Goal: Complete application form

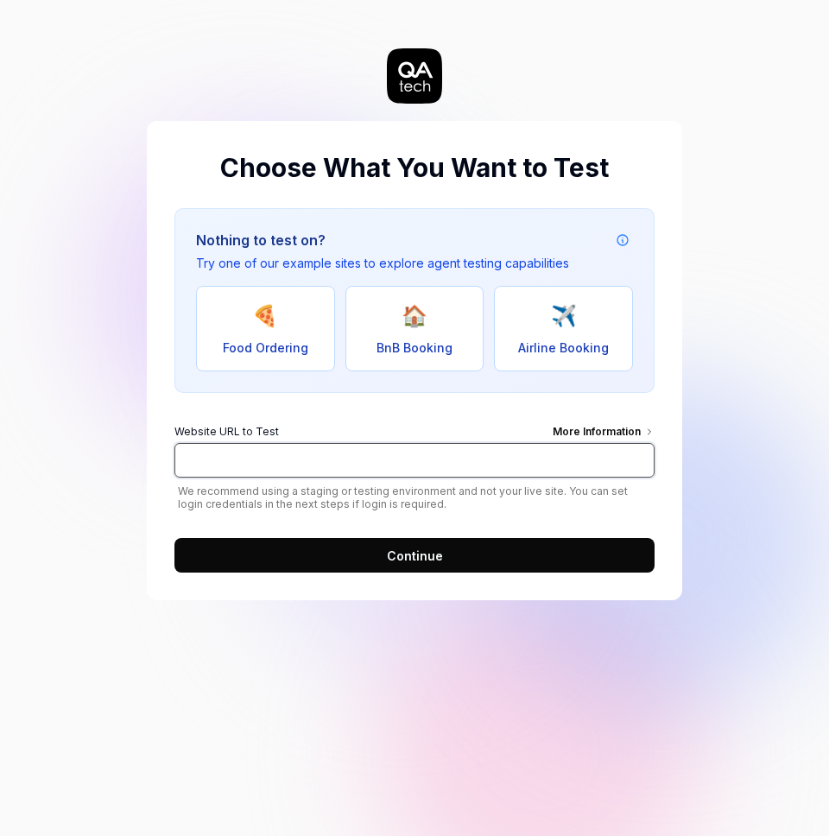
click at [238, 466] on input "Website URL to Test More Information" at bounding box center [415, 460] width 480 height 35
type input "[URL][DOMAIN_NAME]"
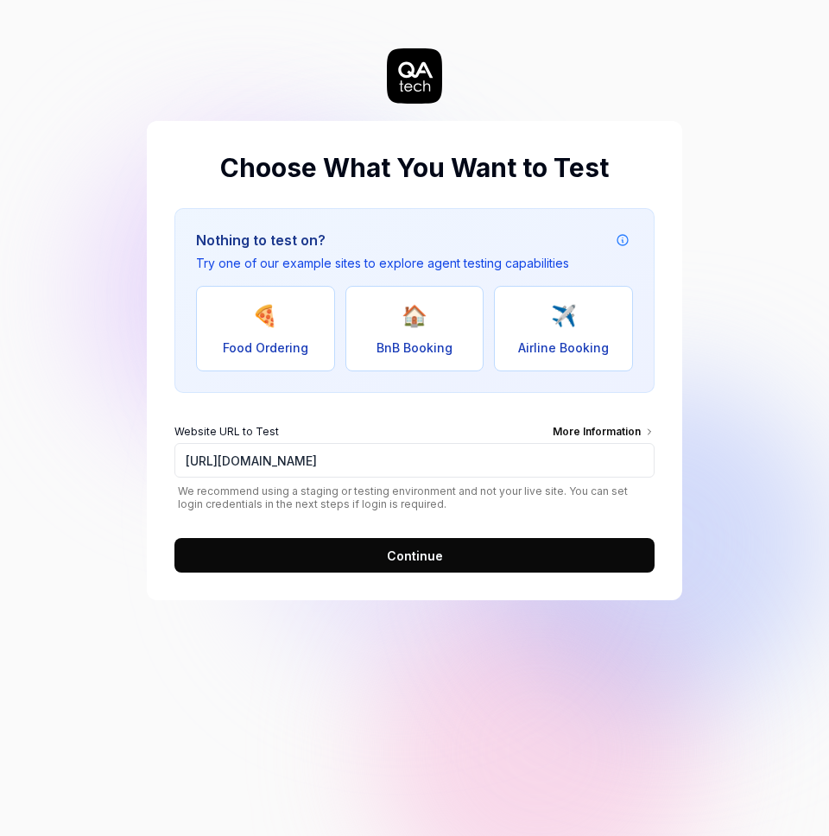
click at [403, 562] on span "Continue" at bounding box center [415, 556] width 56 height 18
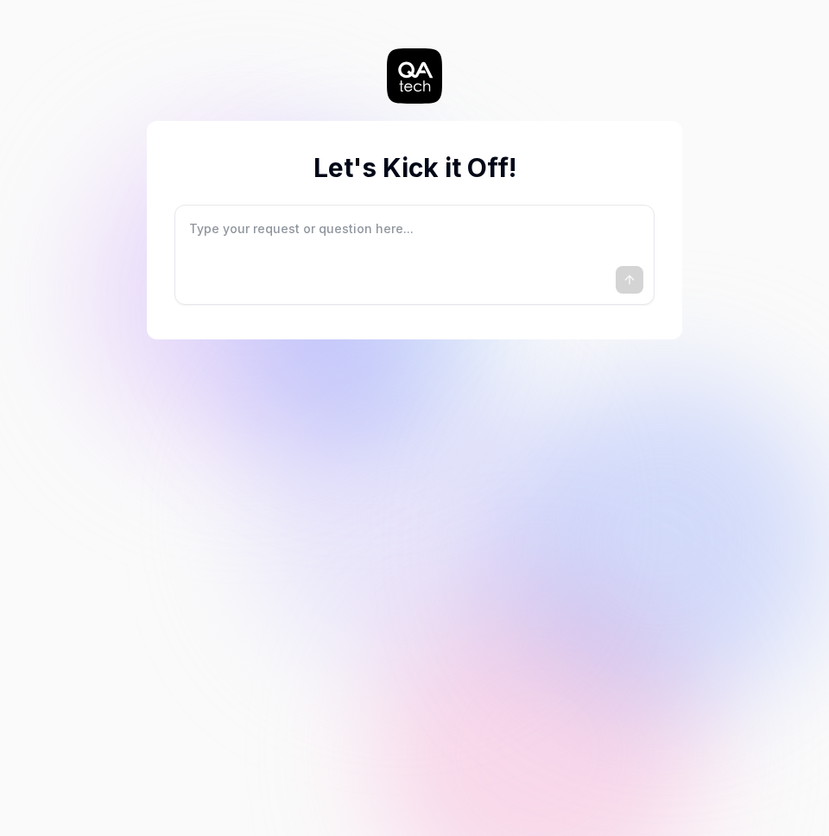
type textarea "*"
type textarea "I"
type textarea "*"
type textarea "I"
type textarea "*"
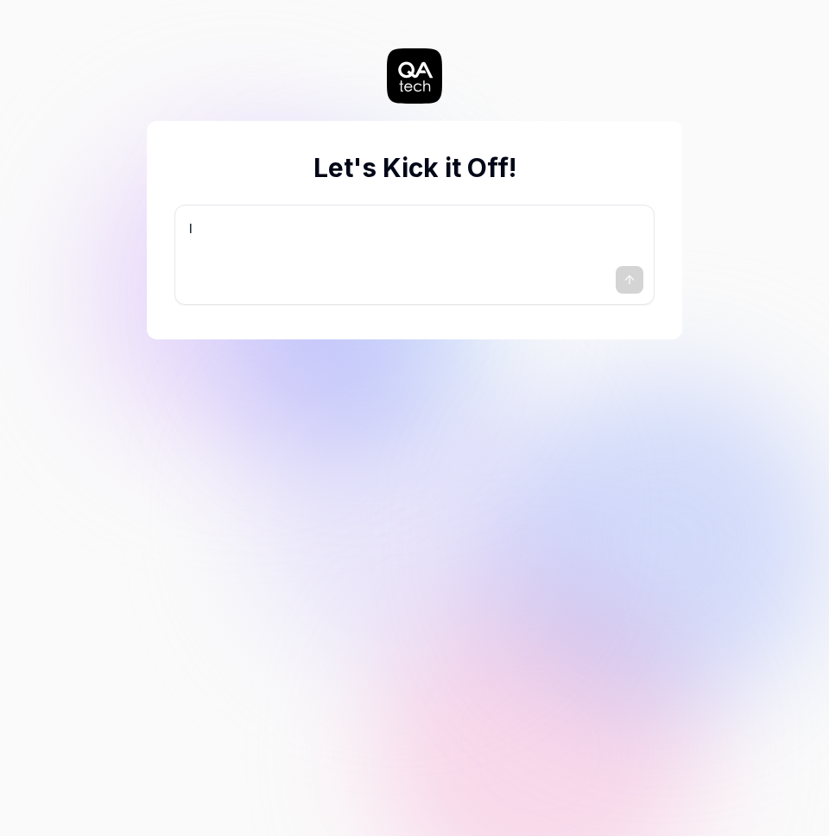
type textarea "I w"
type textarea "*"
type textarea "I wa"
type textarea "*"
type textarea "I wan"
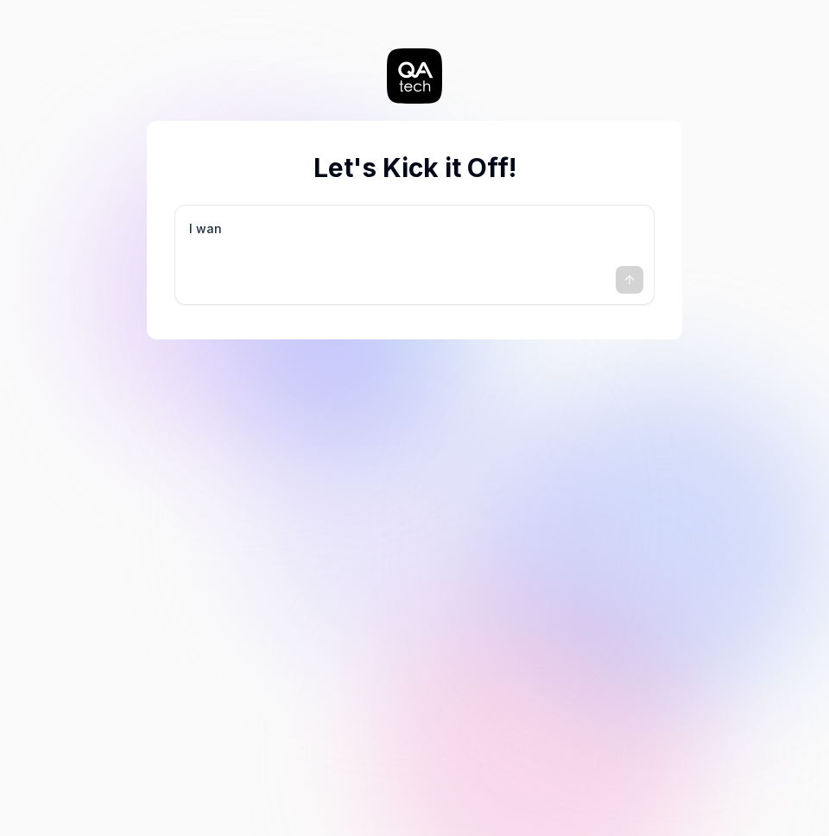
type textarea "*"
type textarea "I want"
type textarea "*"
type textarea "I want"
type textarea "*"
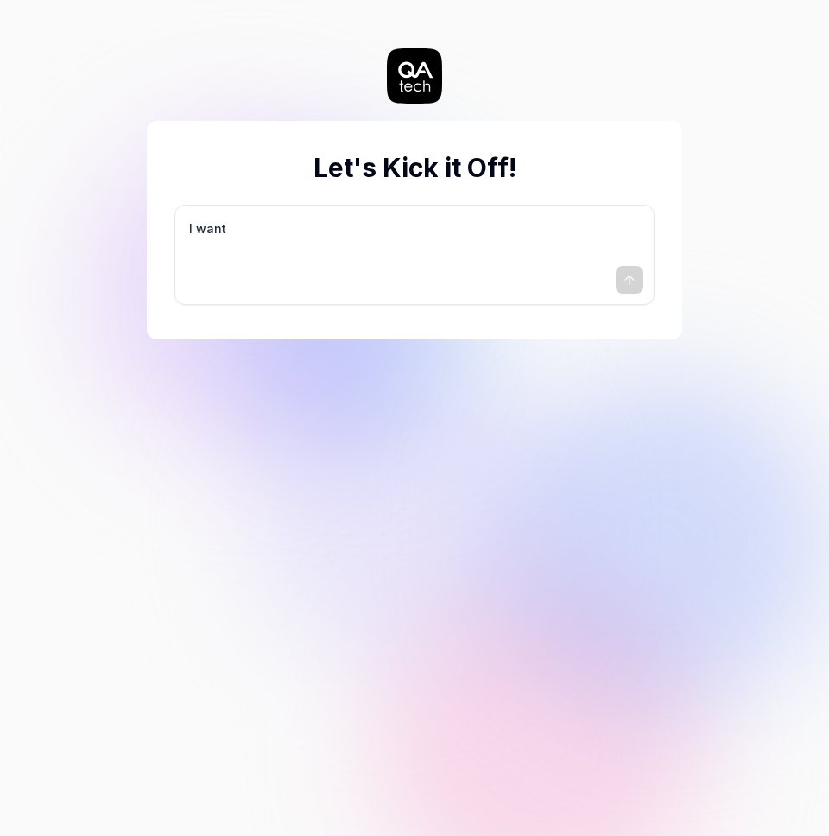
type textarea "I want a"
type textarea "*"
type textarea "I want a"
type textarea "*"
type textarea "I want a g"
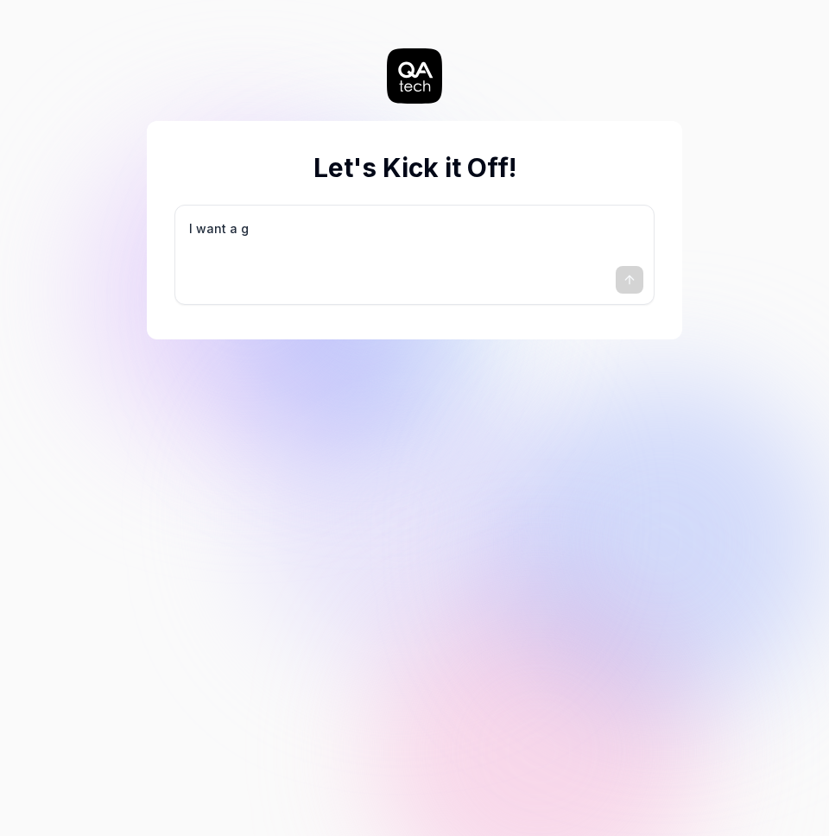
type textarea "*"
type textarea "I want a go"
type textarea "*"
type textarea "I want a goo"
type textarea "*"
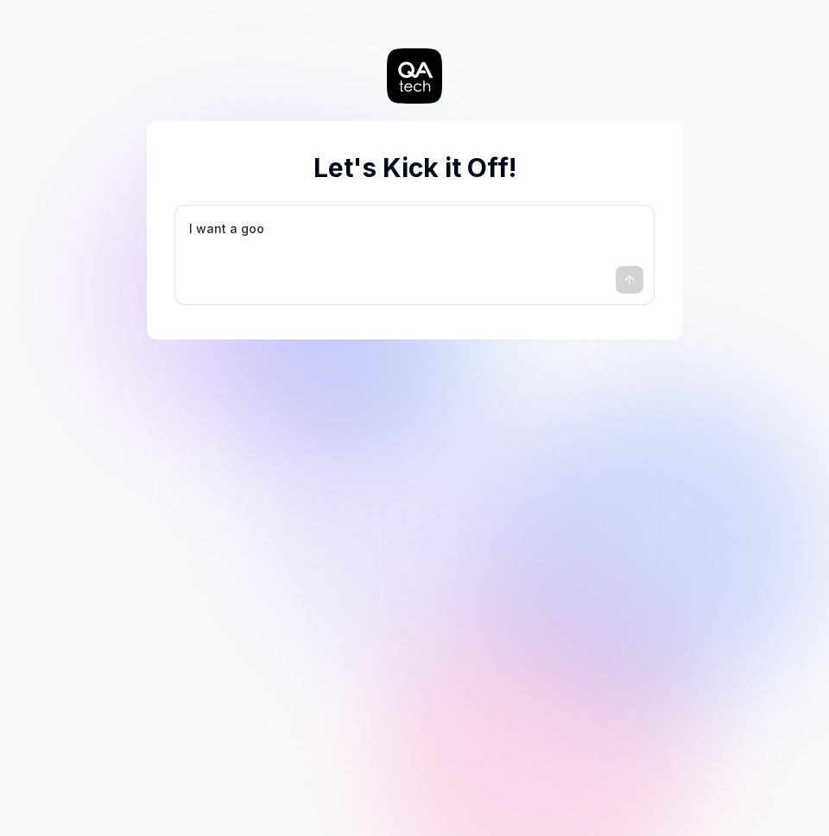
type textarea "I want a good"
type textarea "*"
type textarea "I want a good"
type textarea "*"
type textarea "I want a good t"
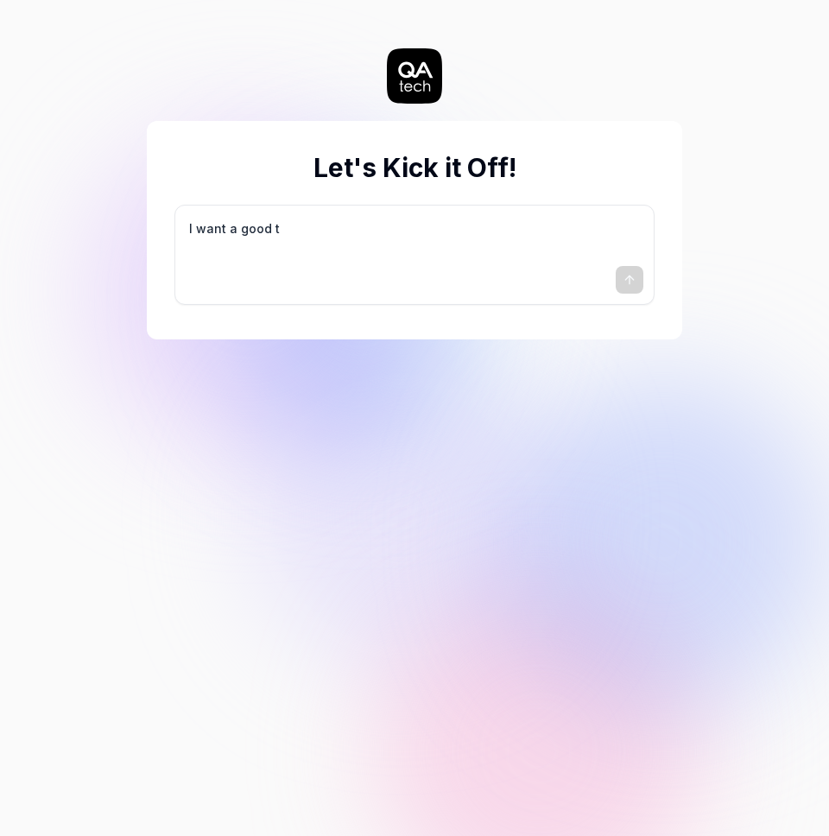
type textarea "*"
type textarea "I want a good te"
type textarea "*"
type textarea "I want a good tes"
type textarea "*"
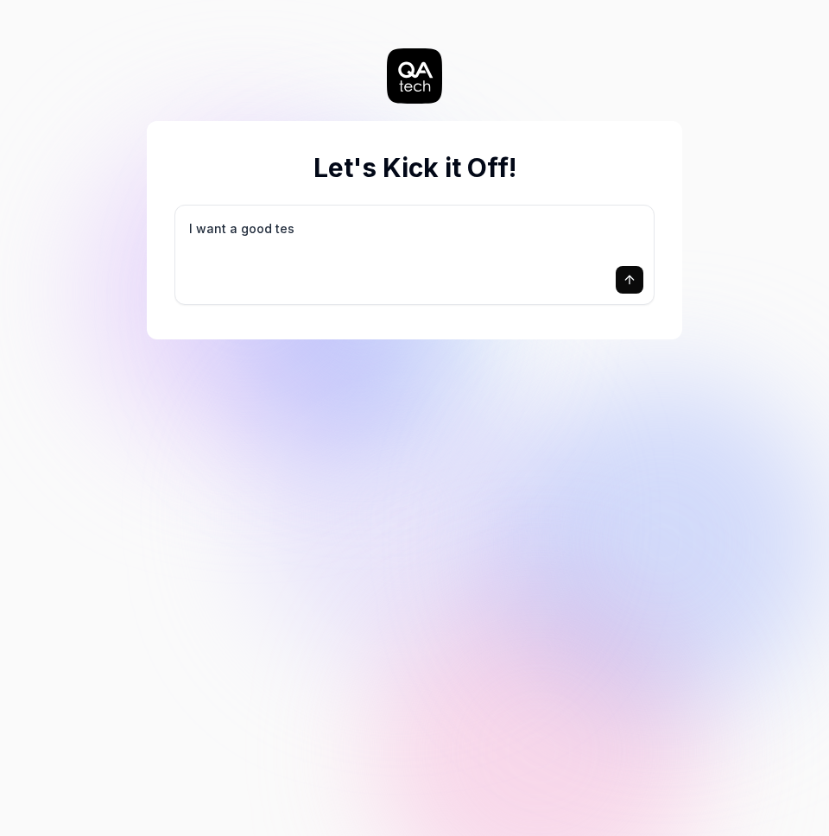
type textarea "I want a good test"
type textarea "*"
type textarea "I want a good test"
type textarea "*"
type textarea "I want a good test s"
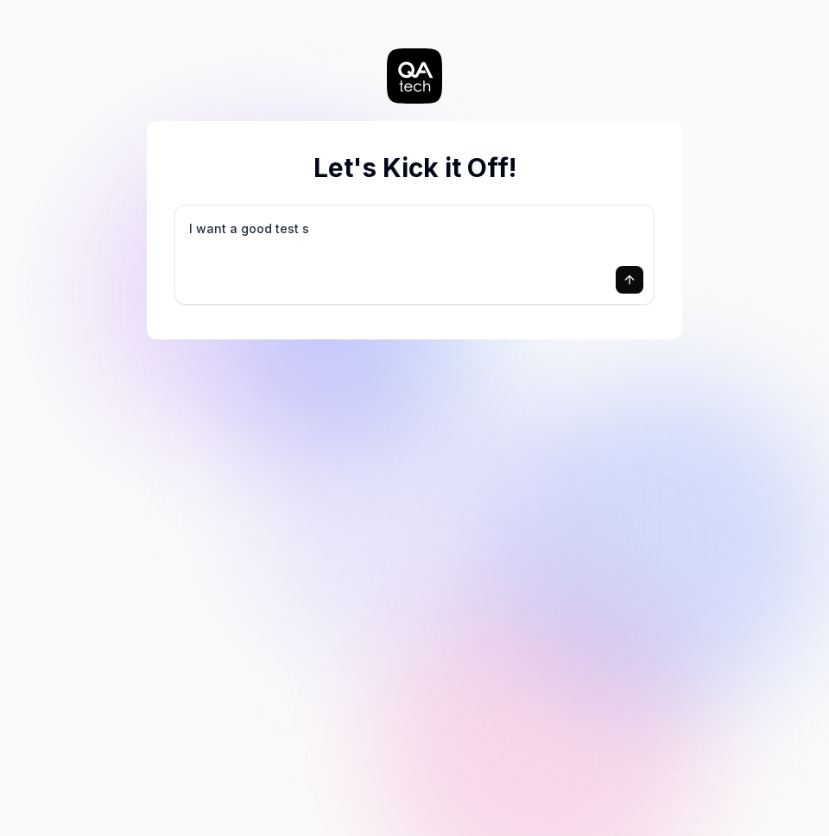
type textarea "*"
type textarea "I want a good test se"
type textarea "*"
type textarea "I want a good test set"
type textarea "*"
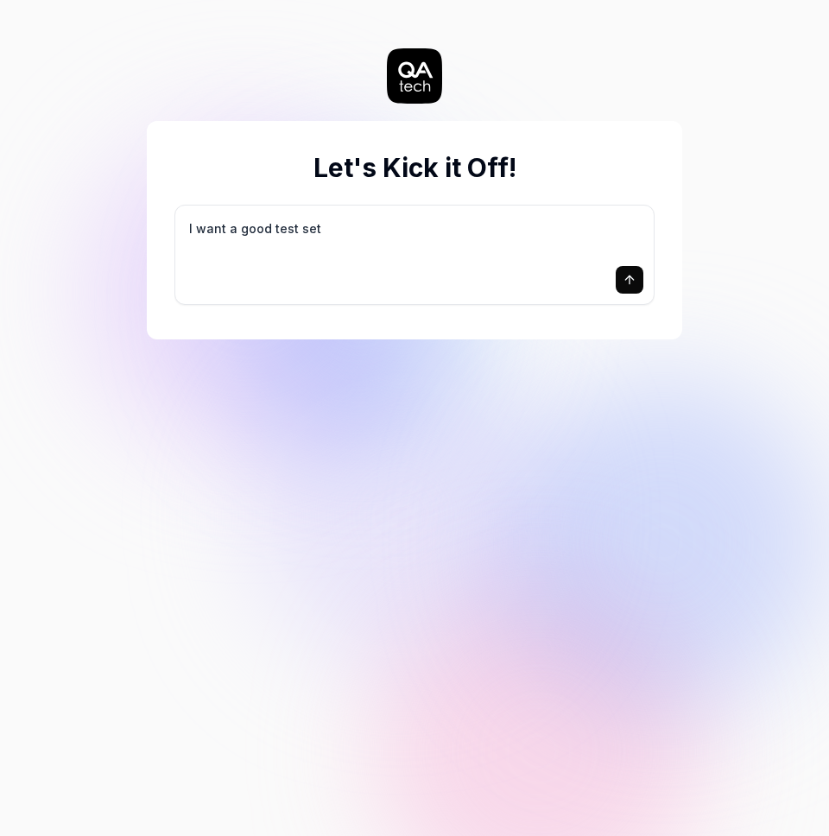
type textarea "I want a good test setu"
type textarea "*"
type textarea "I want a good test setup"
type textarea "*"
type textarea "I want a good test setup"
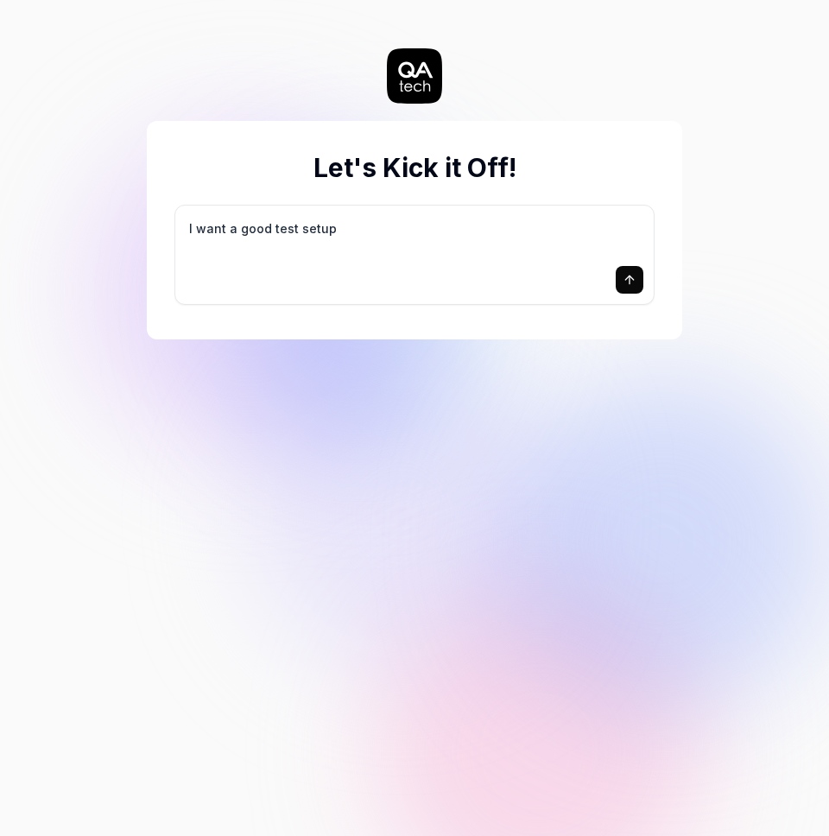
type textarea "*"
type textarea "I want a good test setup f"
type textarea "*"
type textarea "I want a good test setup fo"
type textarea "*"
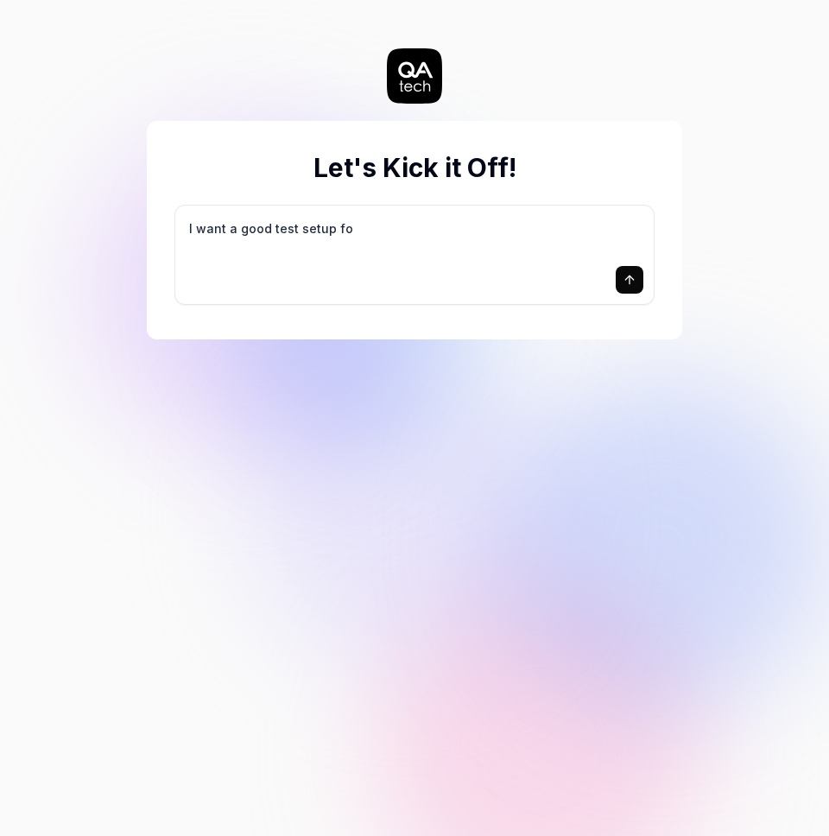
type textarea "I want a good test setup for"
type textarea "*"
type textarea "I want a good test setup for"
type textarea "*"
type textarea "I want a good test setup for m"
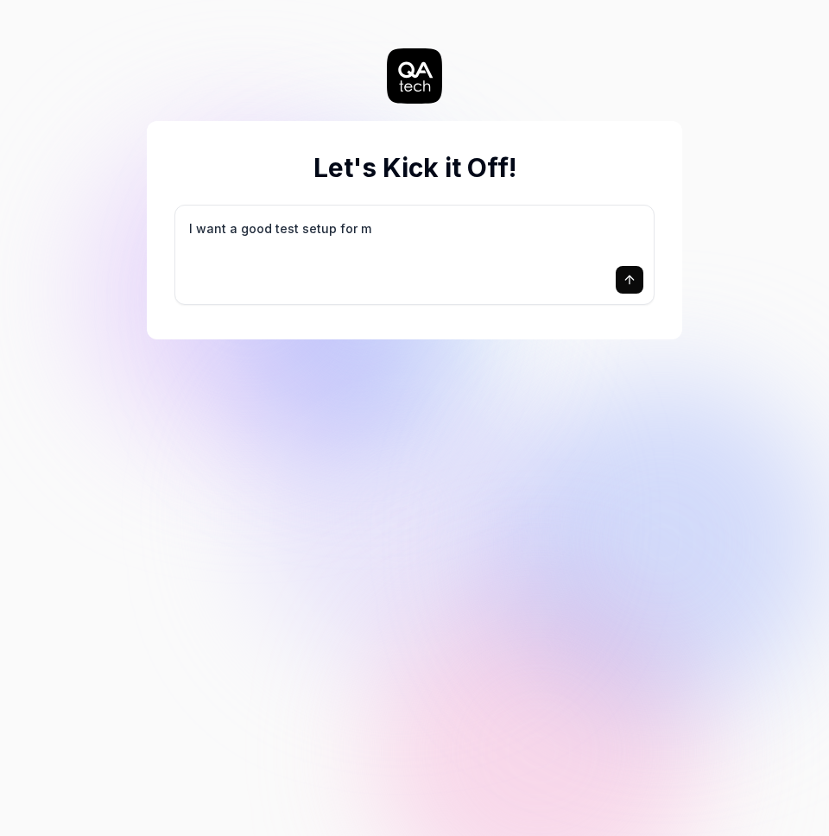
type textarea "*"
type textarea "I want a good test setup for my"
type textarea "*"
type textarea "I want a good test setup for my"
type textarea "*"
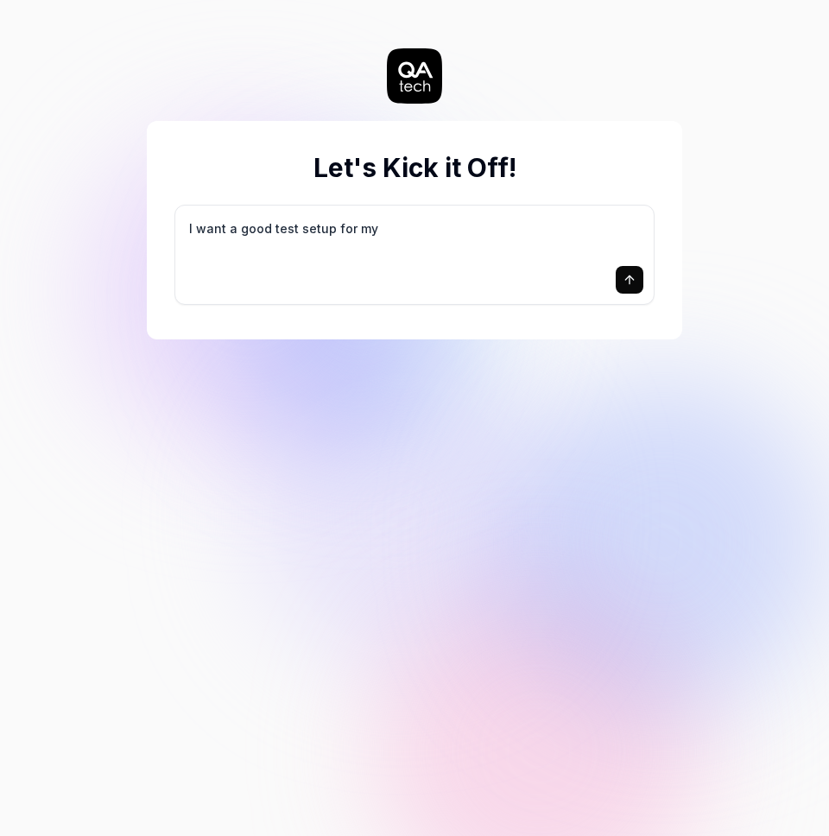
type textarea "I want a good test setup for my s"
type textarea "*"
type textarea "I want a good test setup for my si"
type textarea "*"
type textarea "I want a good test setup for my sit"
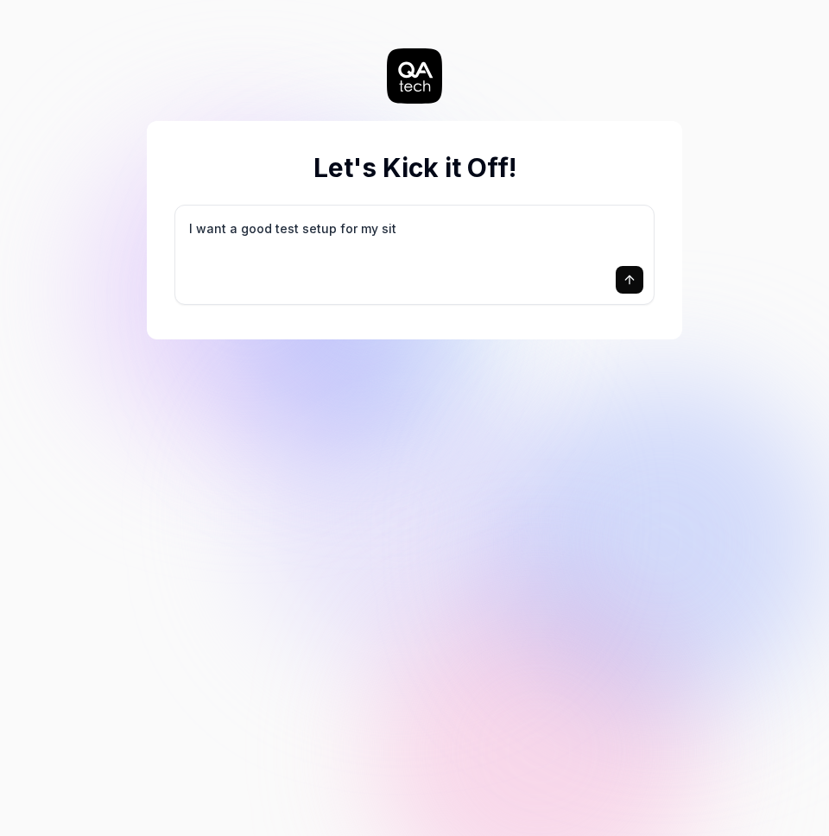
type textarea "*"
type textarea "I want a good test setup for my site"
type textarea "*"
type textarea "I want a good test setup for my site"
type textarea "*"
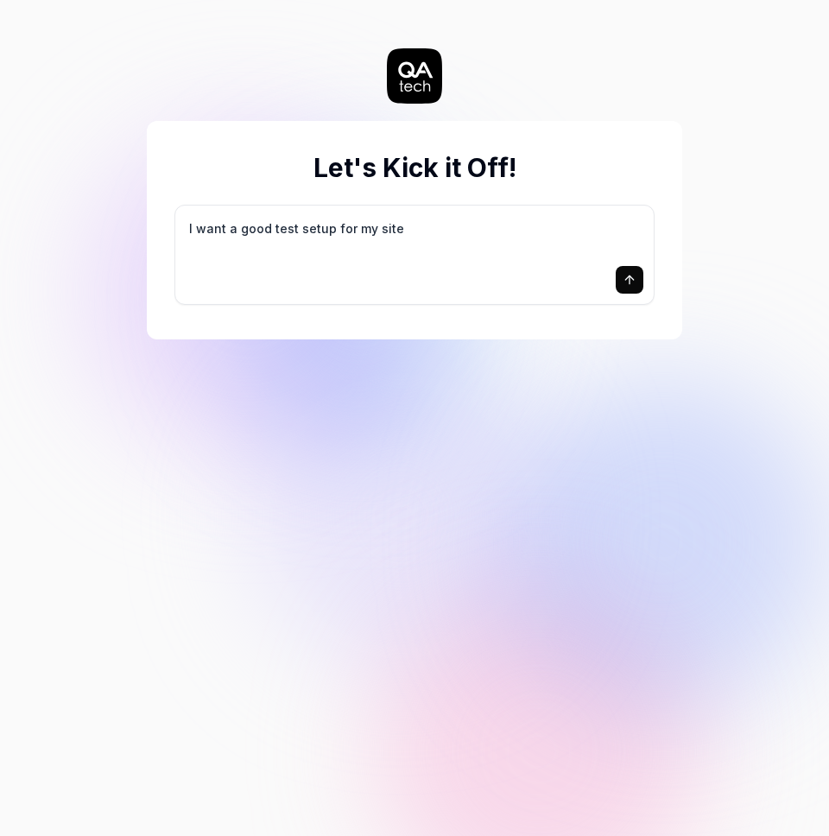
type textarea "I want a good test setup for my site -"
type textarea "*"
type textarea "I want a good test setup for my site -"
type textarea "*"
type textarea "I want a good test setup for my site - h"
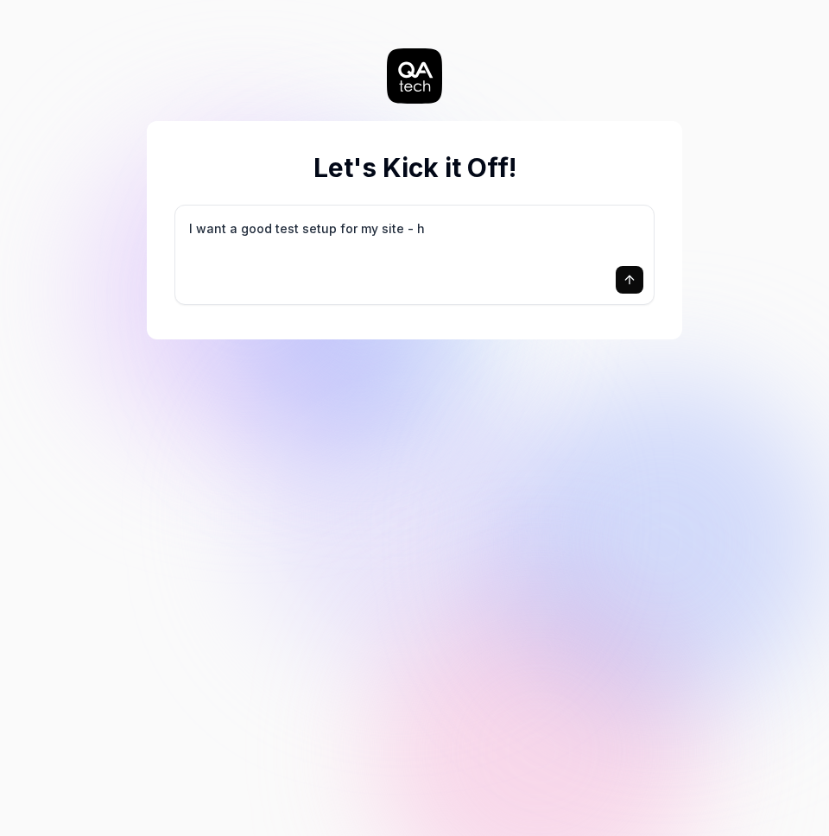
type textarea "*"
type textarea "I want a good test setup for my site - he"
type textarea "*"
type textarea "I want a good test setup for my site - hel"
type textarea "*"
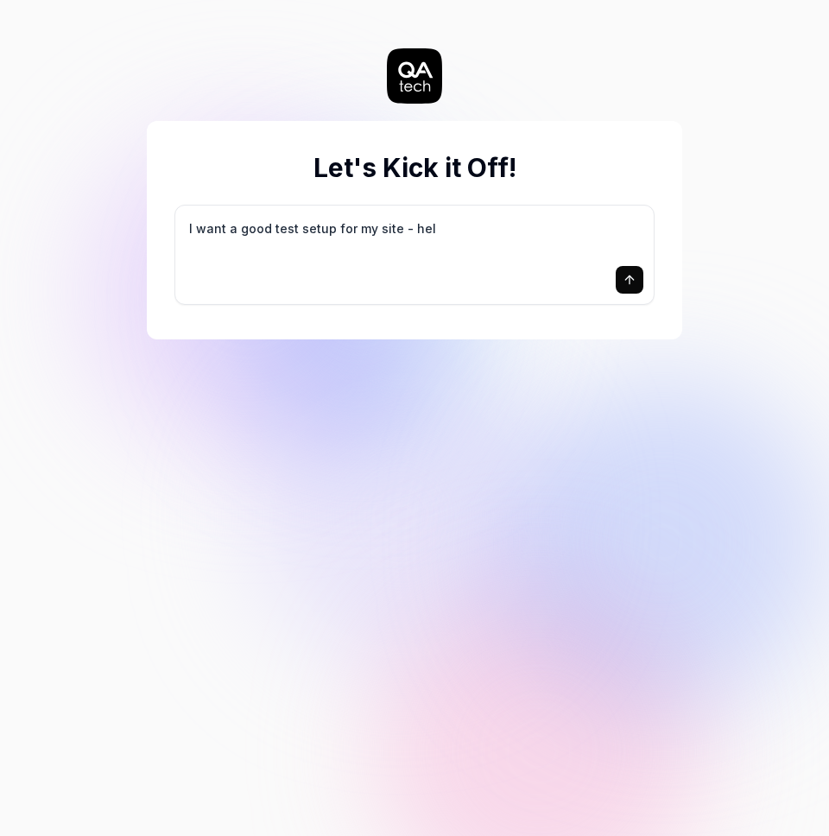
type textarea "I want a good test setup for my site - help"
type textarea "*"
type textarea "I want a good test setup for my site - help"
type textarea "*"
type textarea "I want a good test setup for my site - help m"
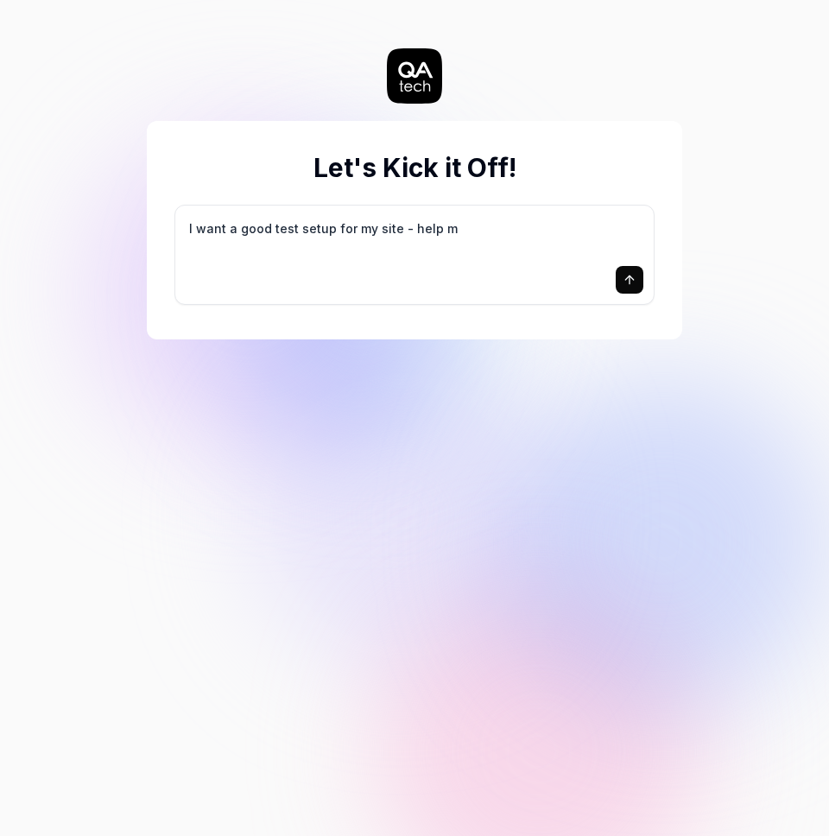
type textarea "*"
type textarea "I want a good test setup for my site - help me"
type textarea "*"
type textarea "I want a good test setup for my site - help me"
type textarea "*"
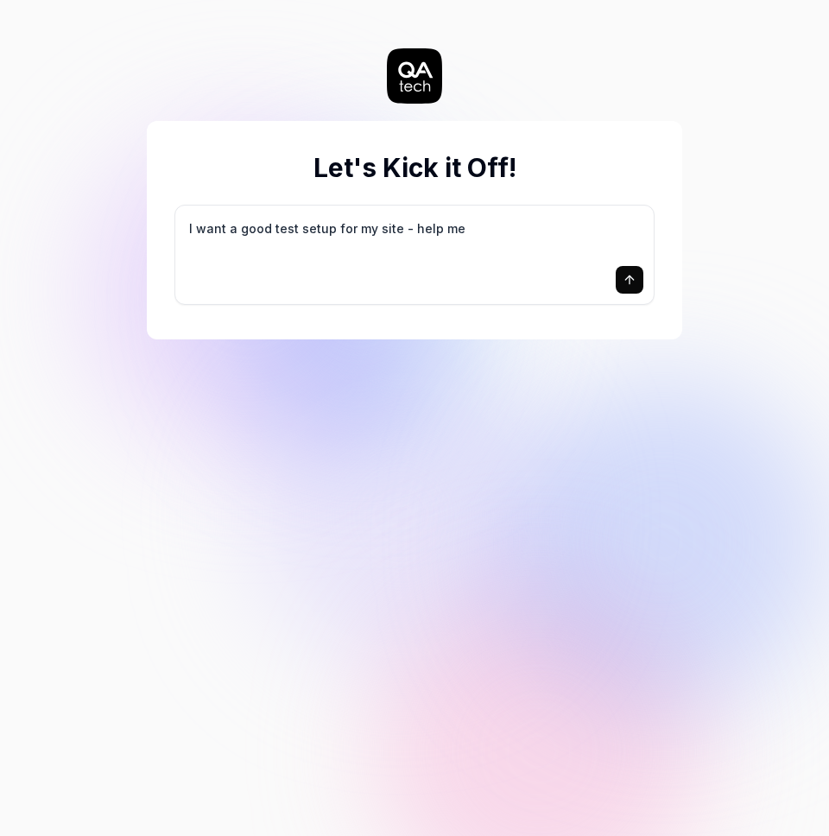
type textarea "I want a good test setup for my site - help me c"
type textarea "*"
type textarea "I want a good test setup for my site - help me cr"
type textarea "*"
type textarea "I want a good test setup for my site - help me cre"
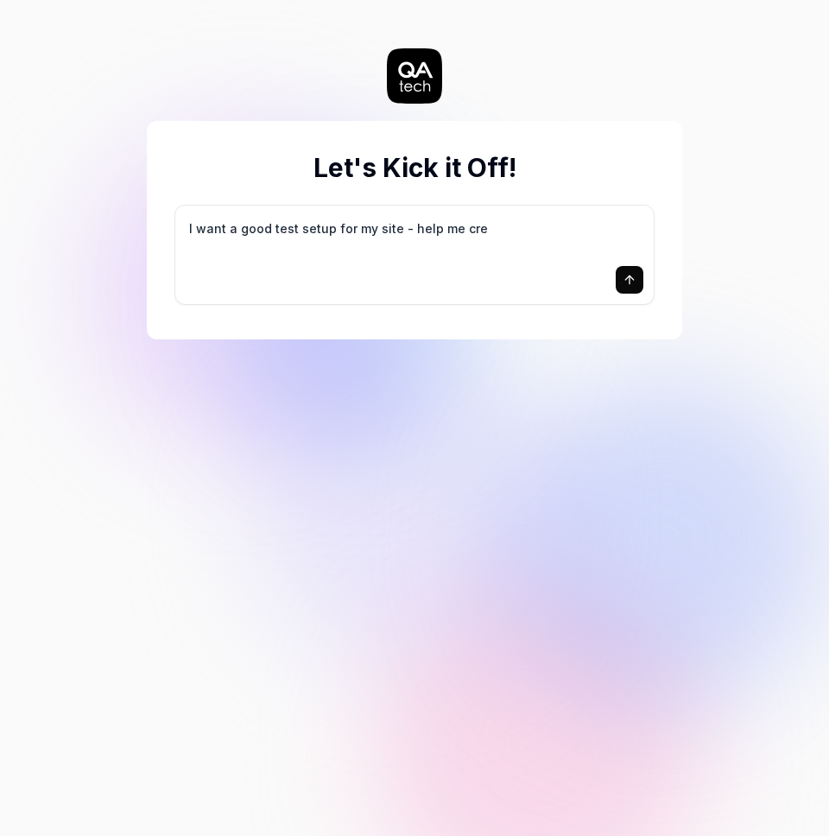
type textarea "*"
type textarea "I want a good test setup for my site - help me crea"
type textarea "*"
type textarea "I want a good test setup for my site - help me creat"
type textarea "*"
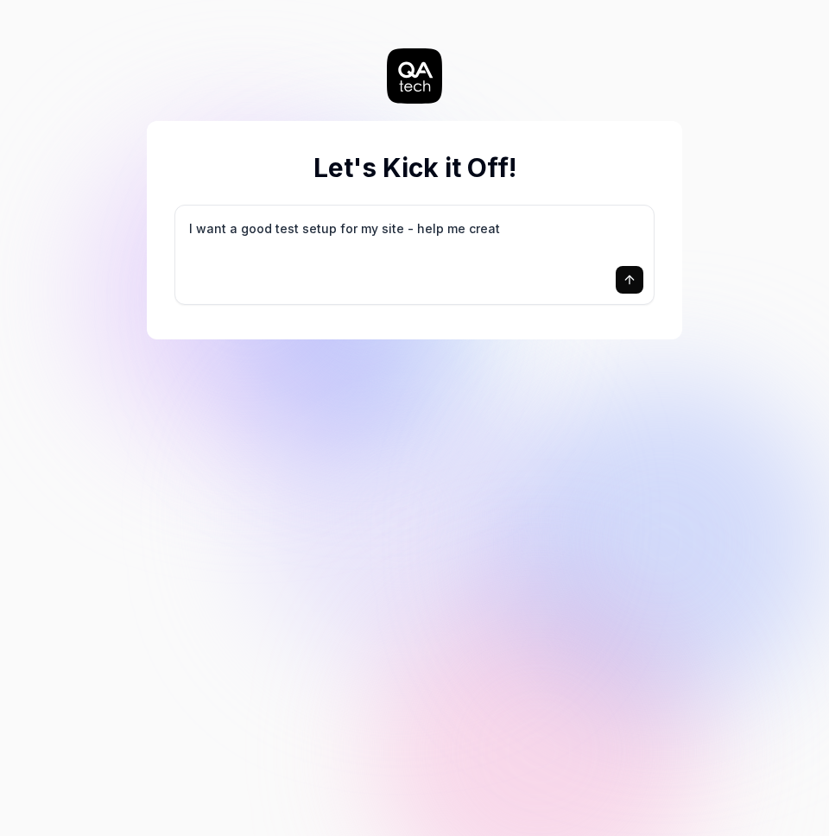
type textarea "I want a good test setup for my site - help me create"
type textarea "*"
type textarea "I want a good test setup for my site - help me create"
type textarea "*"
type textarea "I want a good test setup for my site - help me create t"
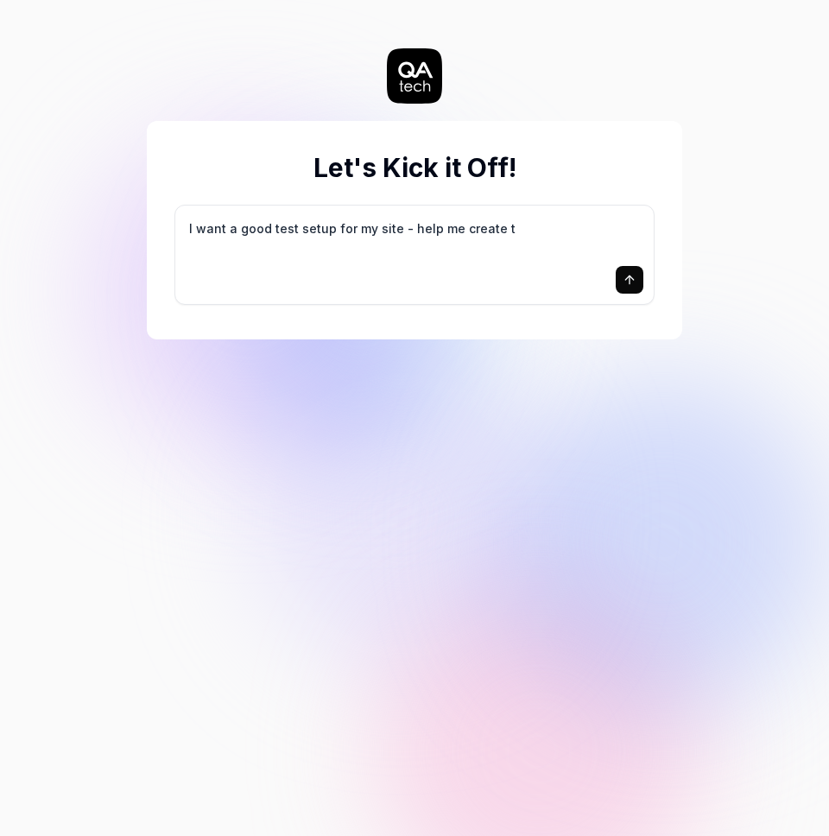
type textarea "*"
type textarea "I want a good test setup for my site - help me create th"
type textarea "*"
type textarea "I want a good test setup for my site - help me create the"
type textarea "*"
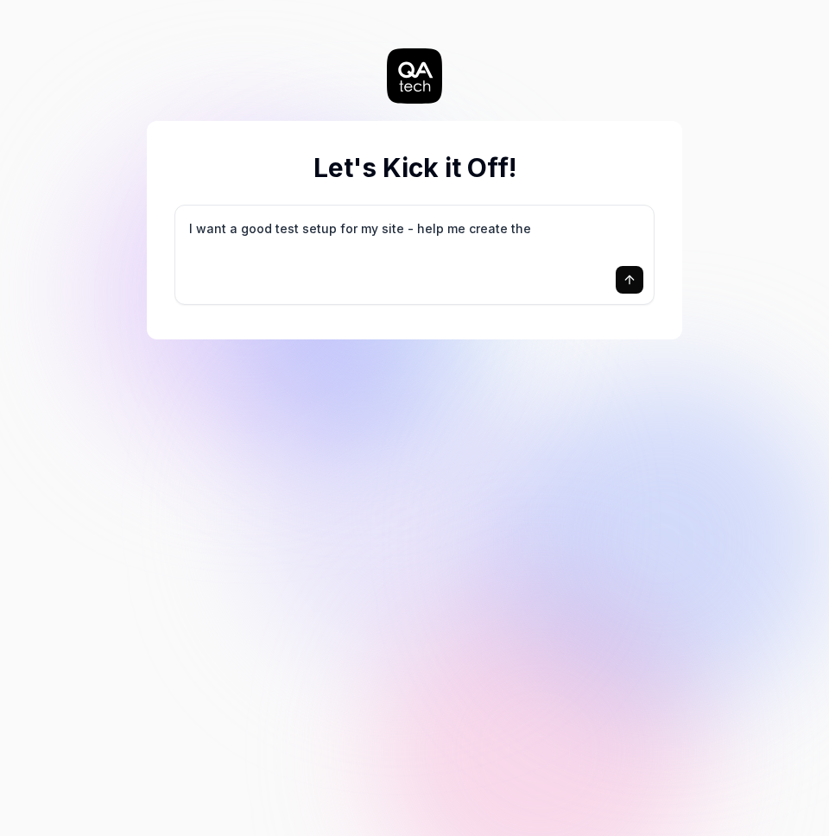
type textarea "I want a good test setup for my site - help me create the"
type textarea "*"
type textarea "I want a good test setup for my site - help me create the f"
type textarea "*"
type textarea "I want a good test setup for my site - help me create the fi"
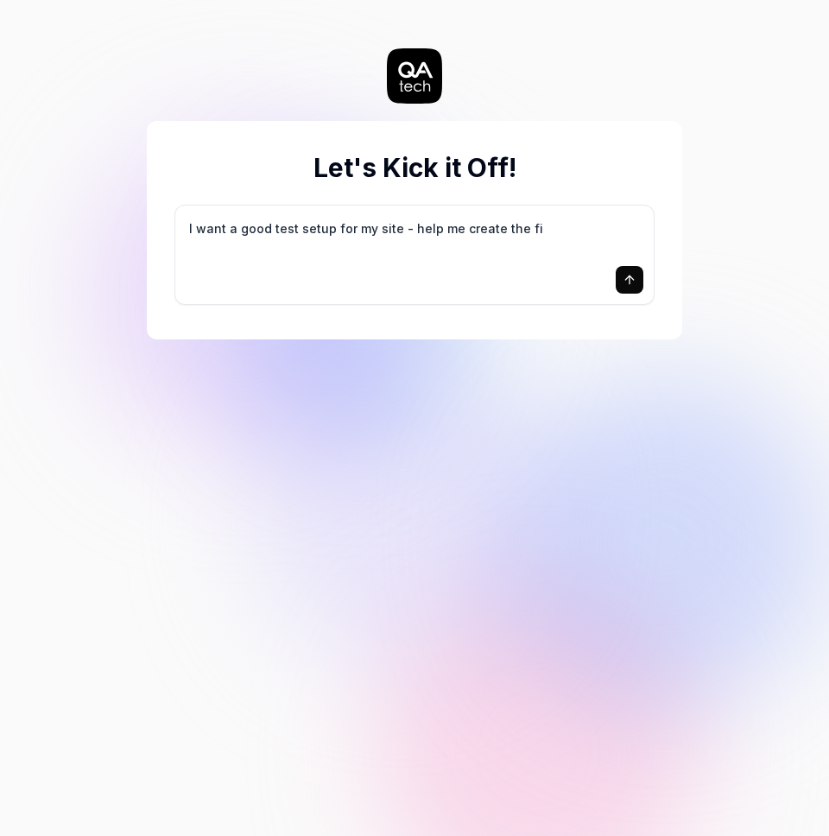
type textarea "*"
type textarea "I want a good test setup for my site - help me create the fir"
type textarea "*"
type textarea "I want a good test setup for my site - help me create the firs"
type textarea "*"
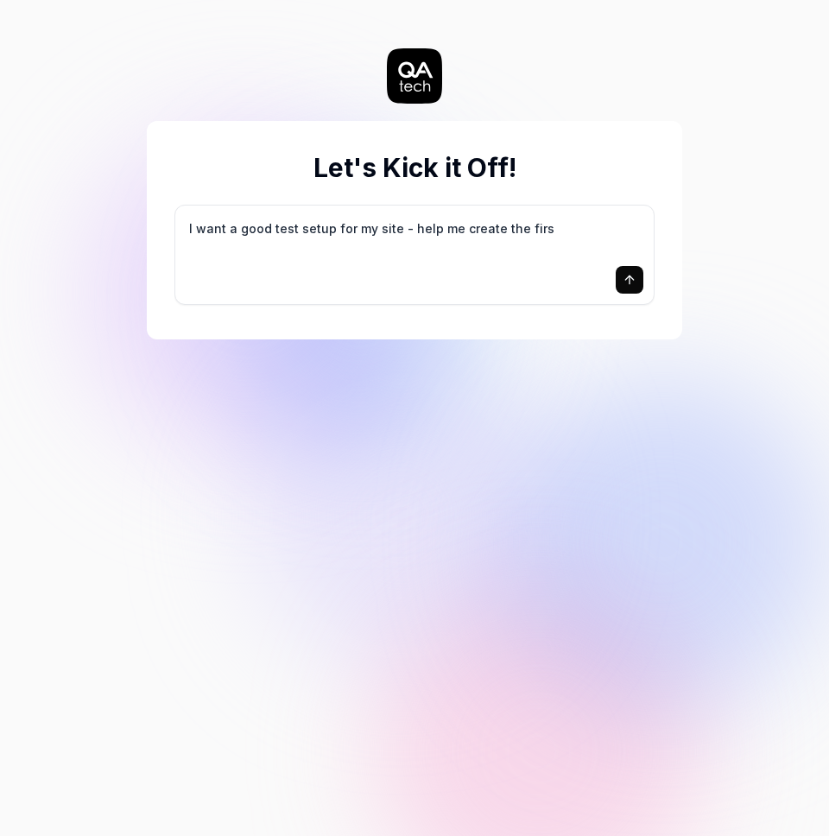
type textarea "I want a good test setup for my site - help me create the first"
type textarea "*"
type textarea "I want a good test setup for my site - help me create the first"
type textarea "*"
type textarea "I want a good test setup for my site - help me create the first 3"
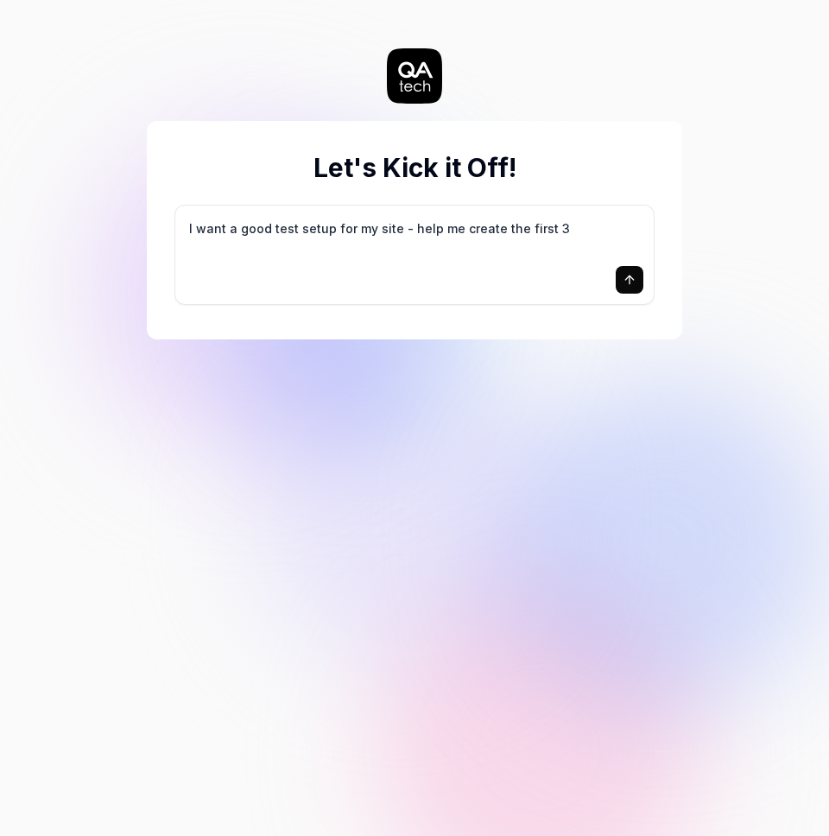
type textarea "*"
type textarea "I want a good test setup for my site - help me create the first 3-"
type textarea "*"
type textarea "I want a good test setup for my site - help me create the first 3-5"
type textarea "*"
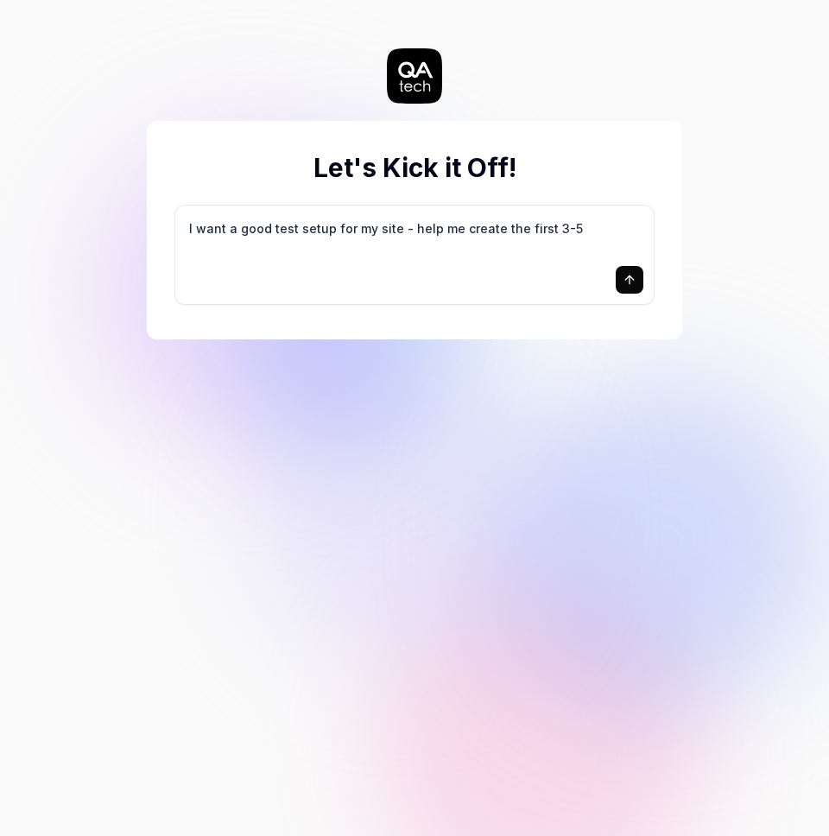
type textarea "I want a good test setup for my site - help me create the first 3-5"
type textarea "*"
type textarea "I want a good test setup for my site - help me create the first 3-5 t"
type textarea "*"
type textarea "I want a good test setup for my site - help me create the first 3-5 te"
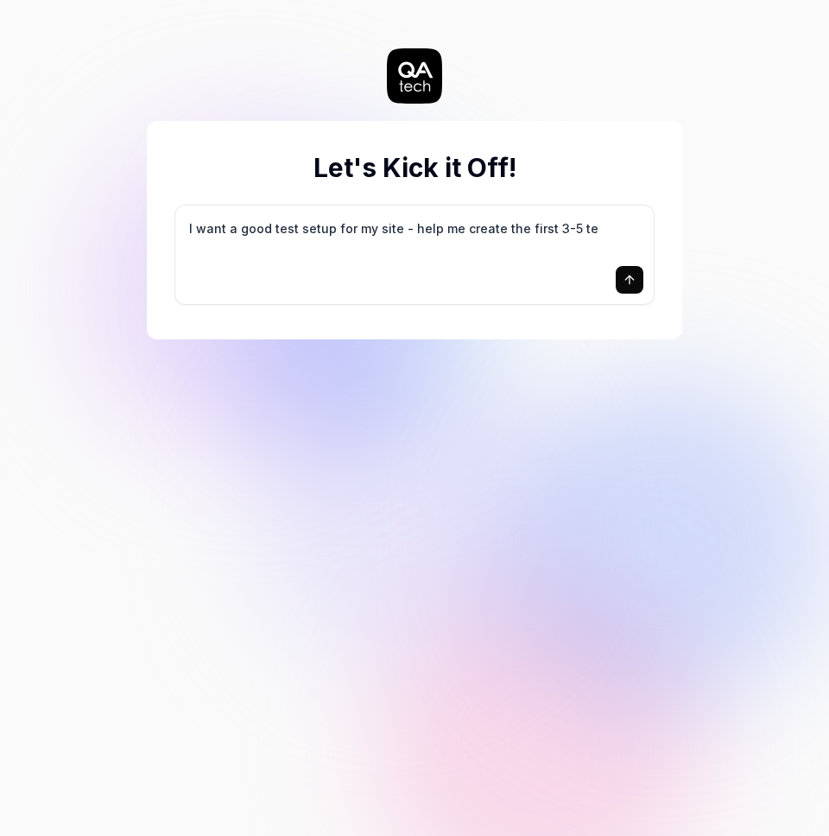
type textarea "*"
type textarea "I want a good test setup for my site - help me create the first 3-5 tes"
type textarea "*"
type textarea "I want a good test setup for my site - help me create the first 3-5 test"
type textarea "*"
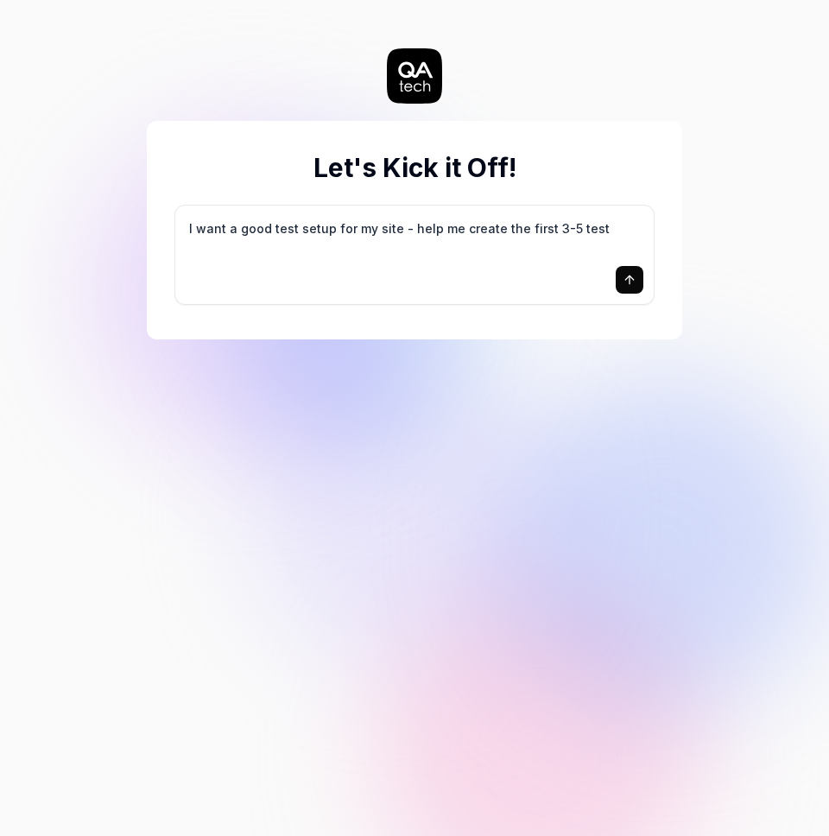
type textarea "I want a good test setup for my site - help me create the first 3-5 test"
type textarea "*"
type textarea "I want a good test setup for my site - help me create the first 3-5 test c"
type textarea "*"
type textarea "I want a good test setup for my site - help me create the first 3-5 test ca"
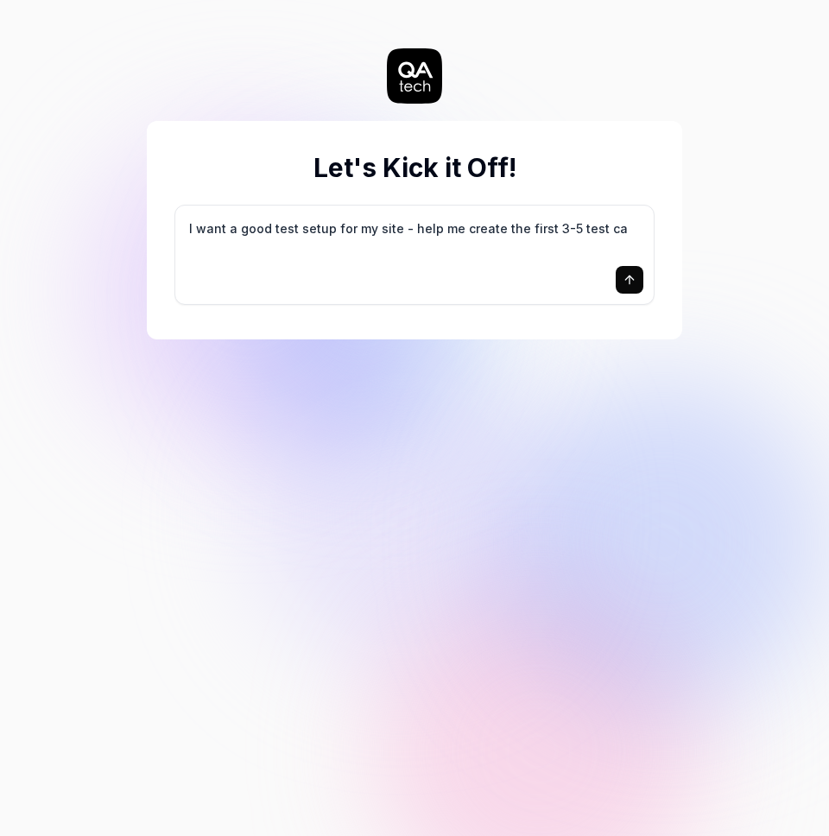
type textarea "*"
type textarea "I want a good test setup for my site - help me create the first 3-5 test cas"
type textarea "*"
type textarea "I want a good test setup for my site - help me create the first 3-5 test case"
type textarea "*"
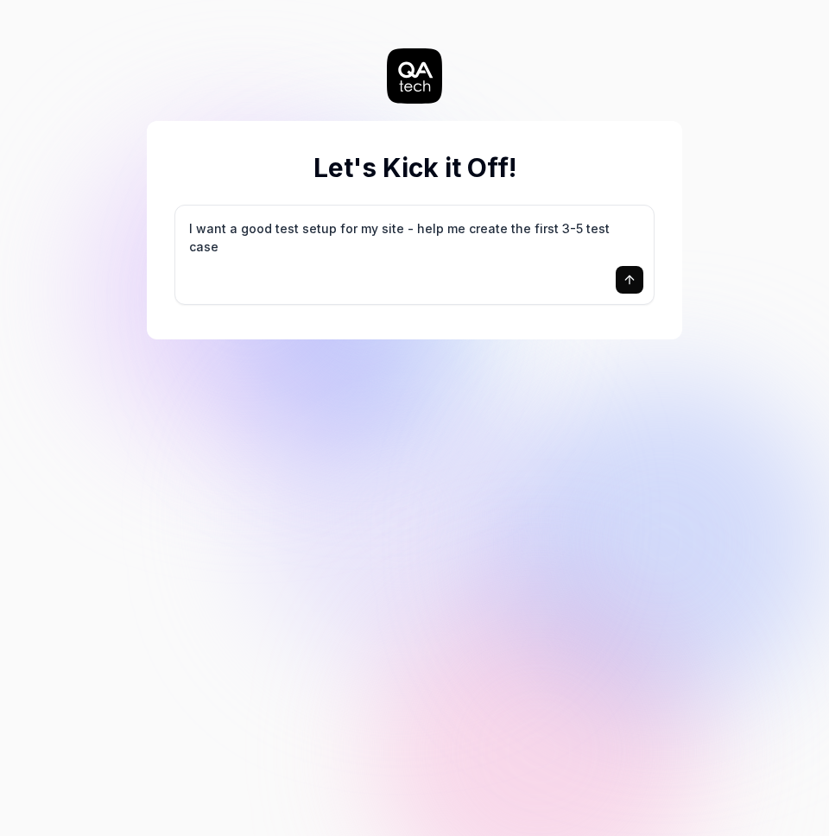
type textarea "I want a good test setup for my site - help me create the first 3-5 test cases"
click at [624, 275] on icon "submit" at bounding box center [630, 280] width 14 height 14
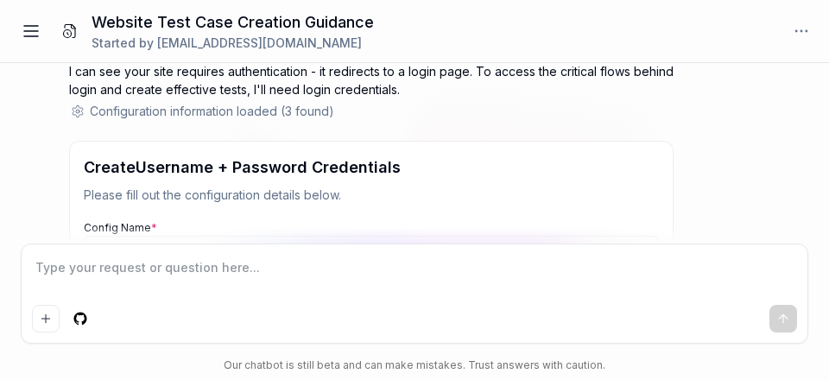
scroll to position [98, 0]
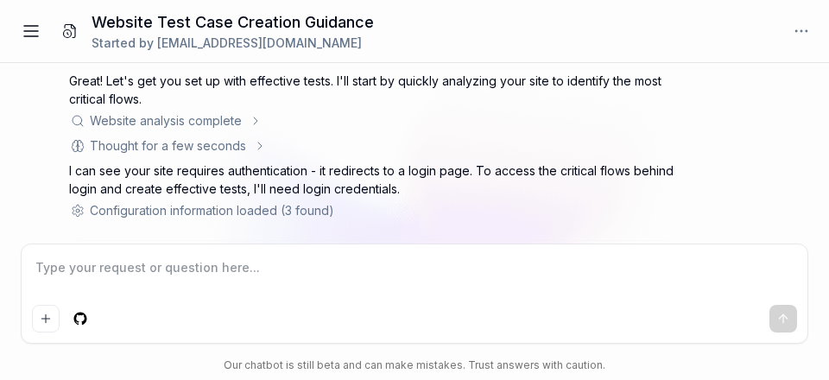
type textarea "*"
